Goal: Information Seeking & Learning: Check status

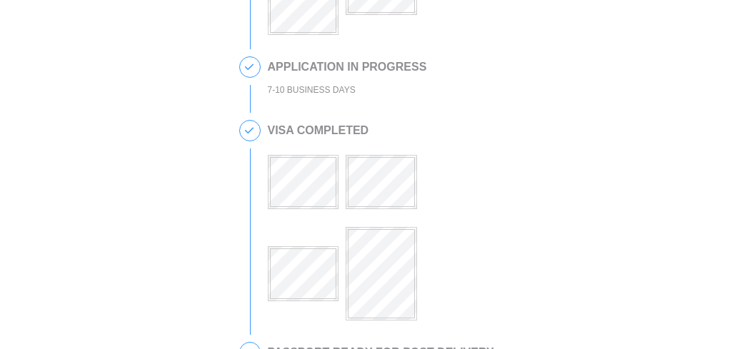
scroll to position [383, 0]
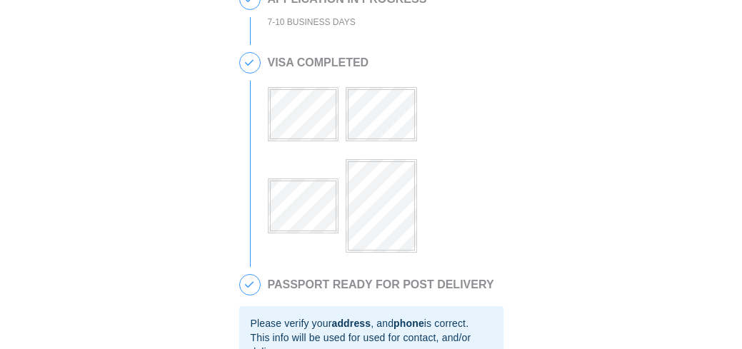
scroll to position [457, 0]
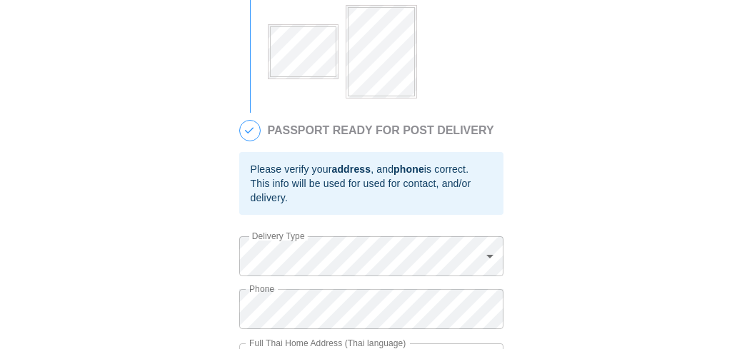
scroll to position [440, 0]
